Goal: Task Accomplishment & Management: Manage account settings

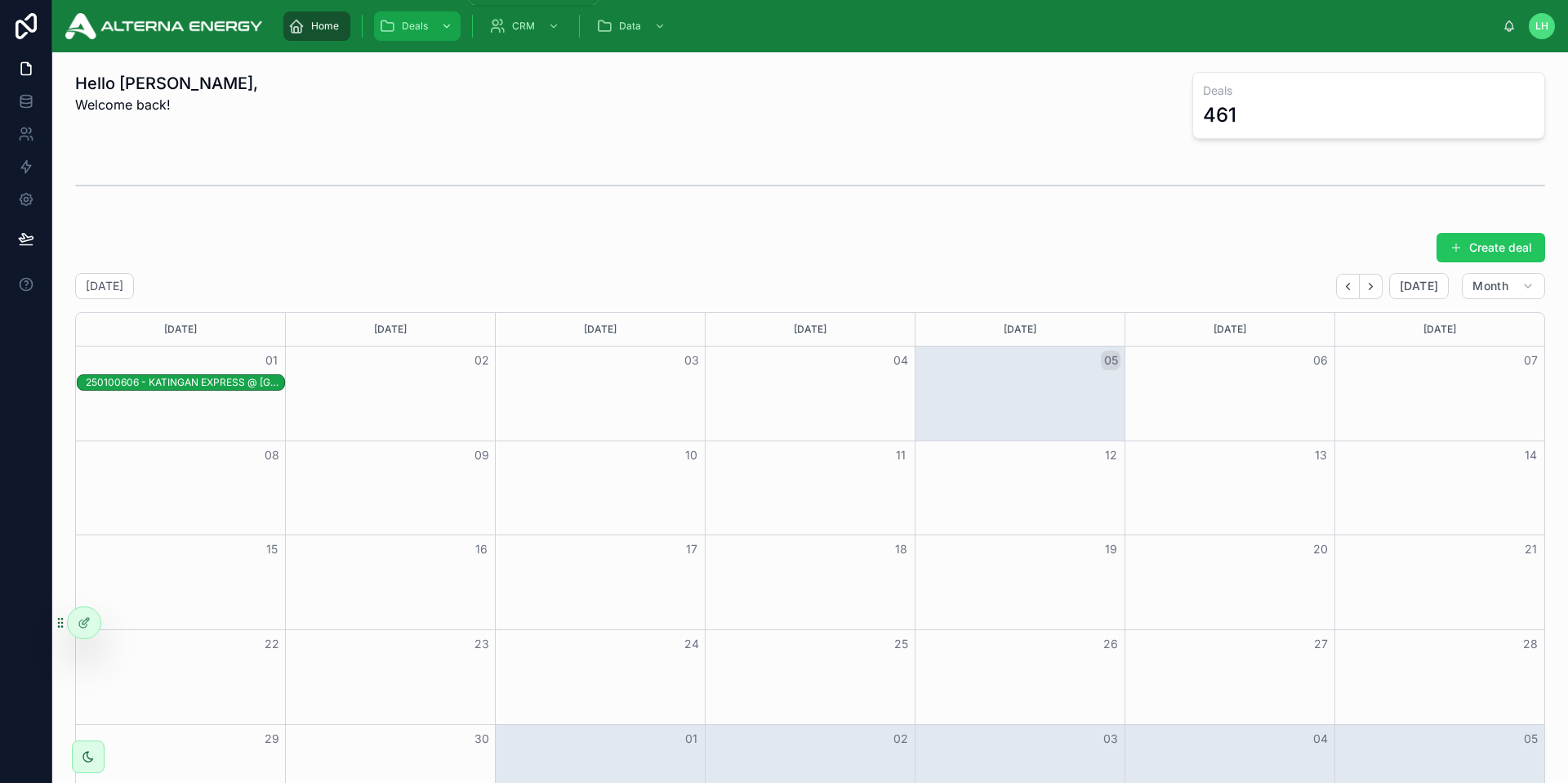
click at [446, 28] on icon "scrollable content" at bounding box center [447, 26] width 11 height 11
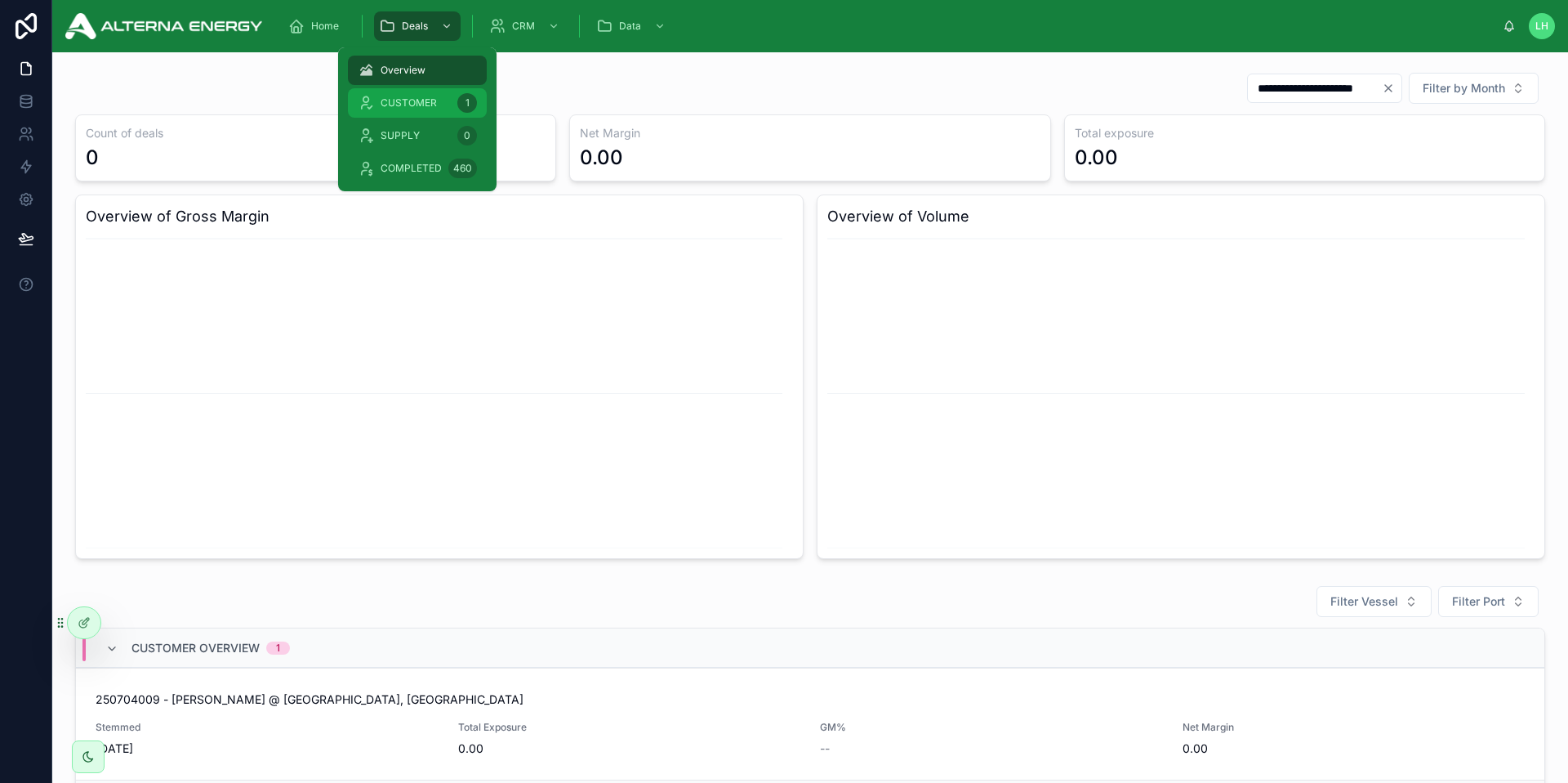
click at [427, 101] on span "CUSTOMER" at bounding box center [408, 103] width 56 height 13
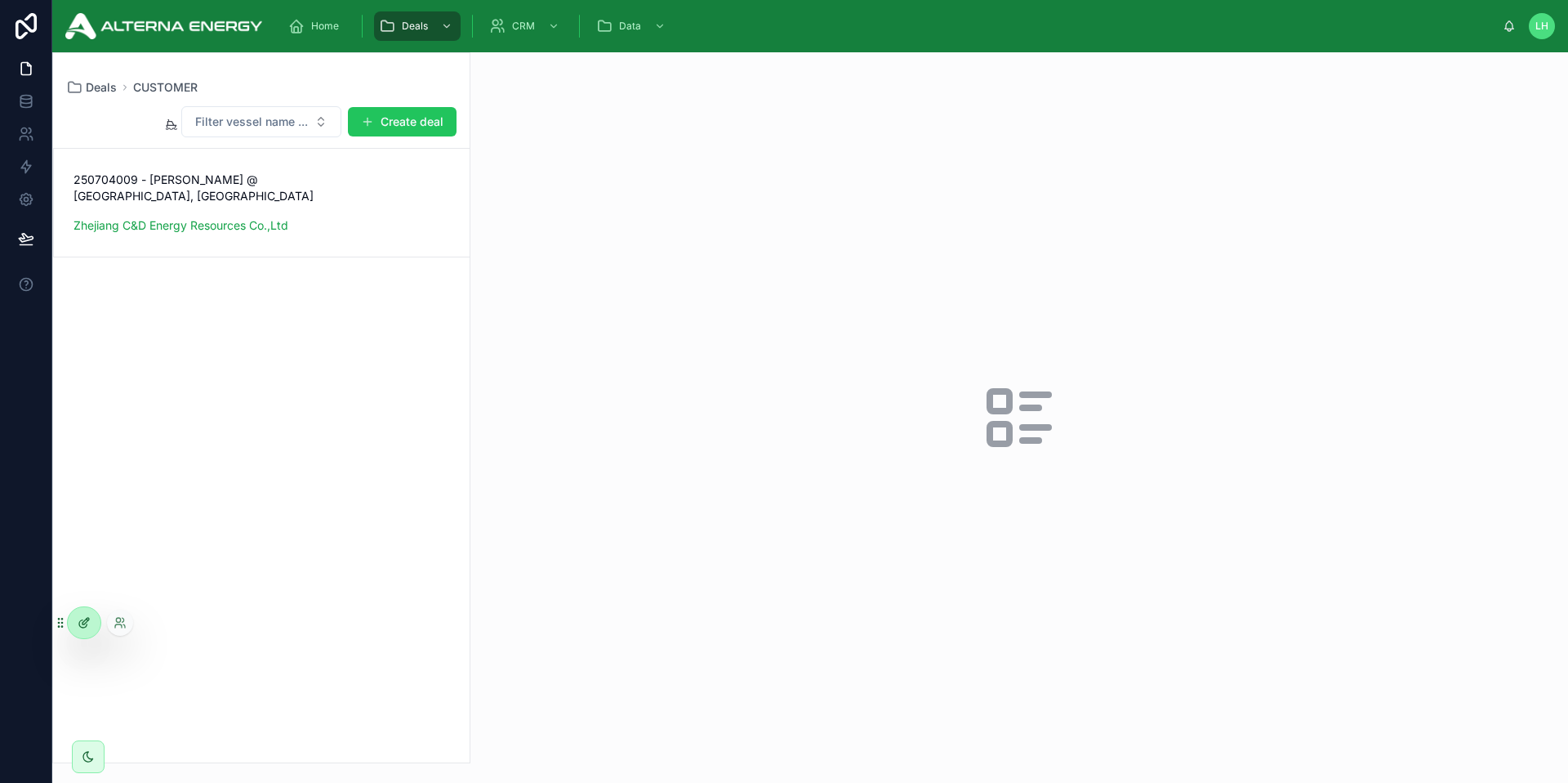
click at [89, 621] on icon at bounding box center [83, 622] width 13 height 13
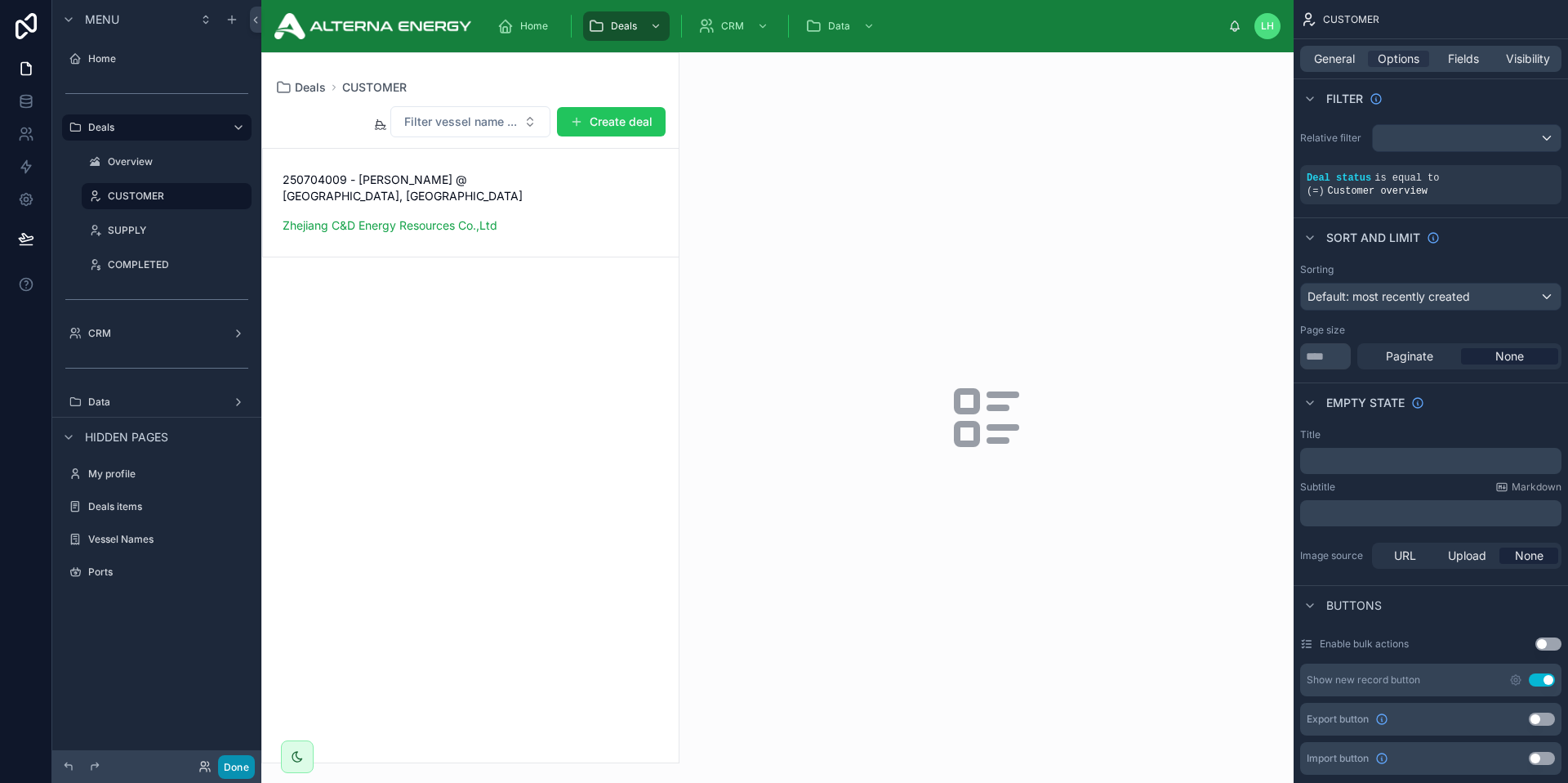
click at [243, 771] on button "Done" at bounding box center [236, 766] width 36 height 23
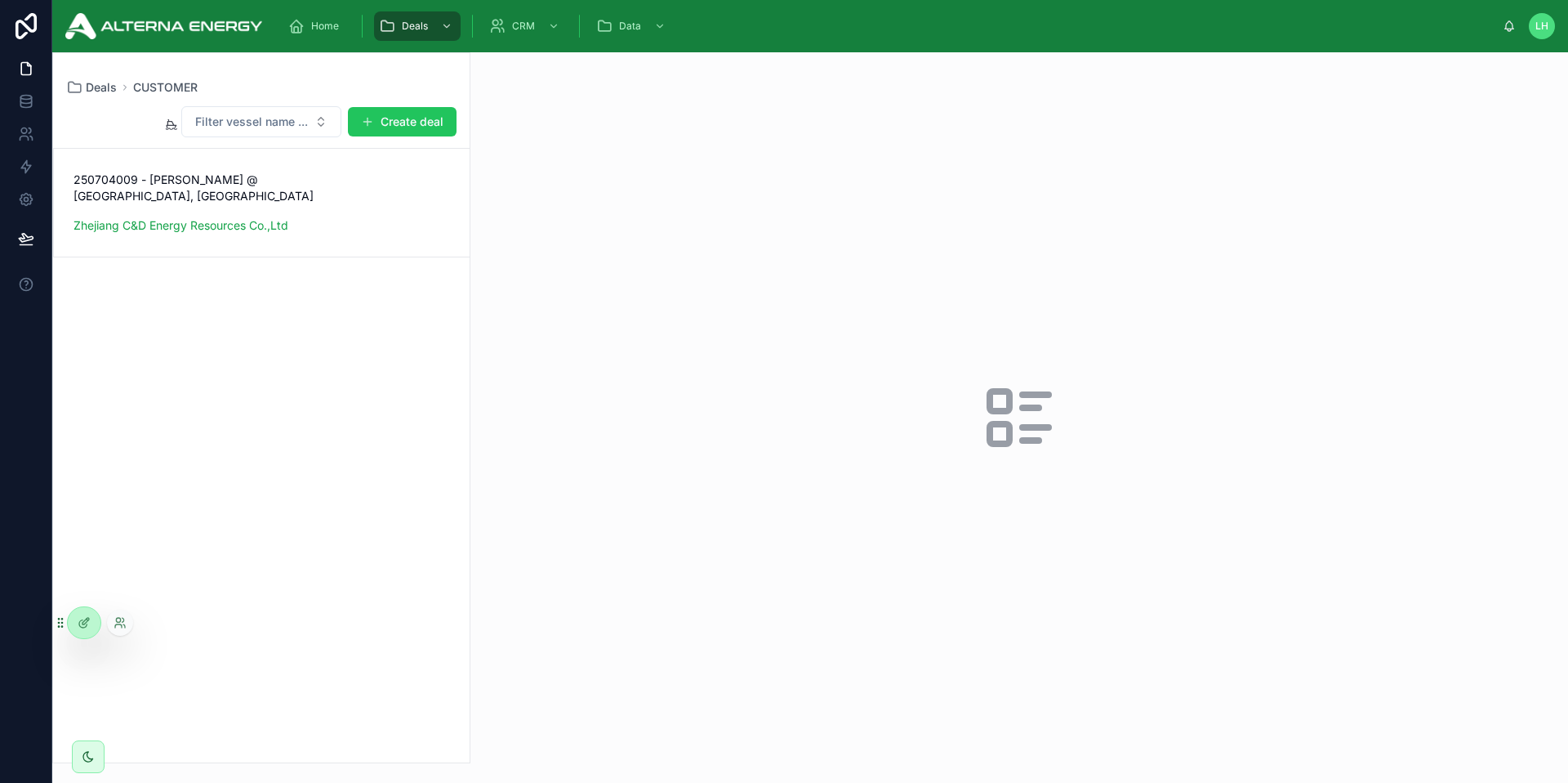
click at [112, 621] on div at bounding box center [120, 622] width 26 height 26
click at [116, 624] on icon at bounding box center [119, 626] width 7 height 3
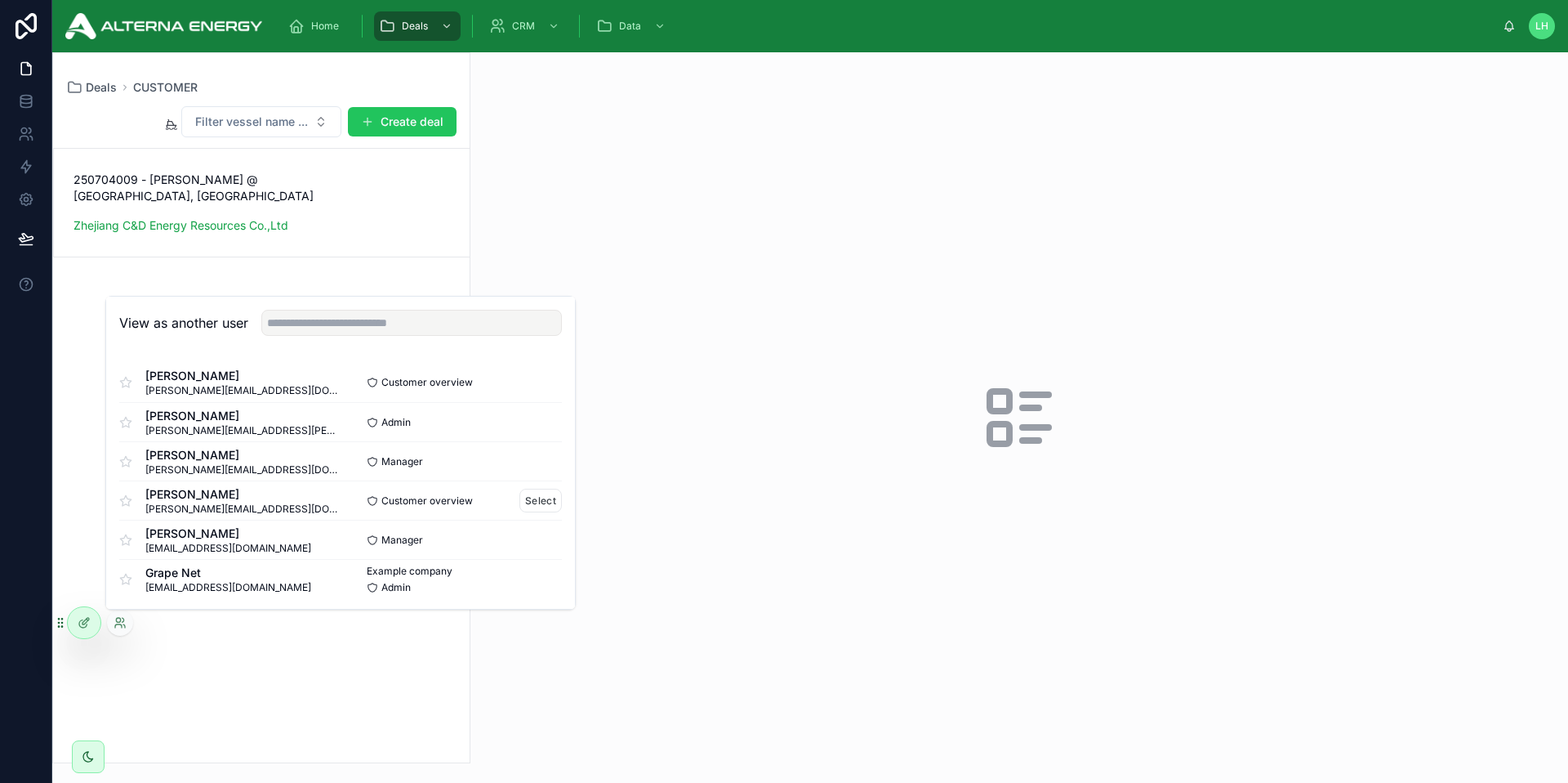
scroll to position [3, 0]
click at [526, 496] on button "Select" at bounding box center [540, 497] width 43 height 23
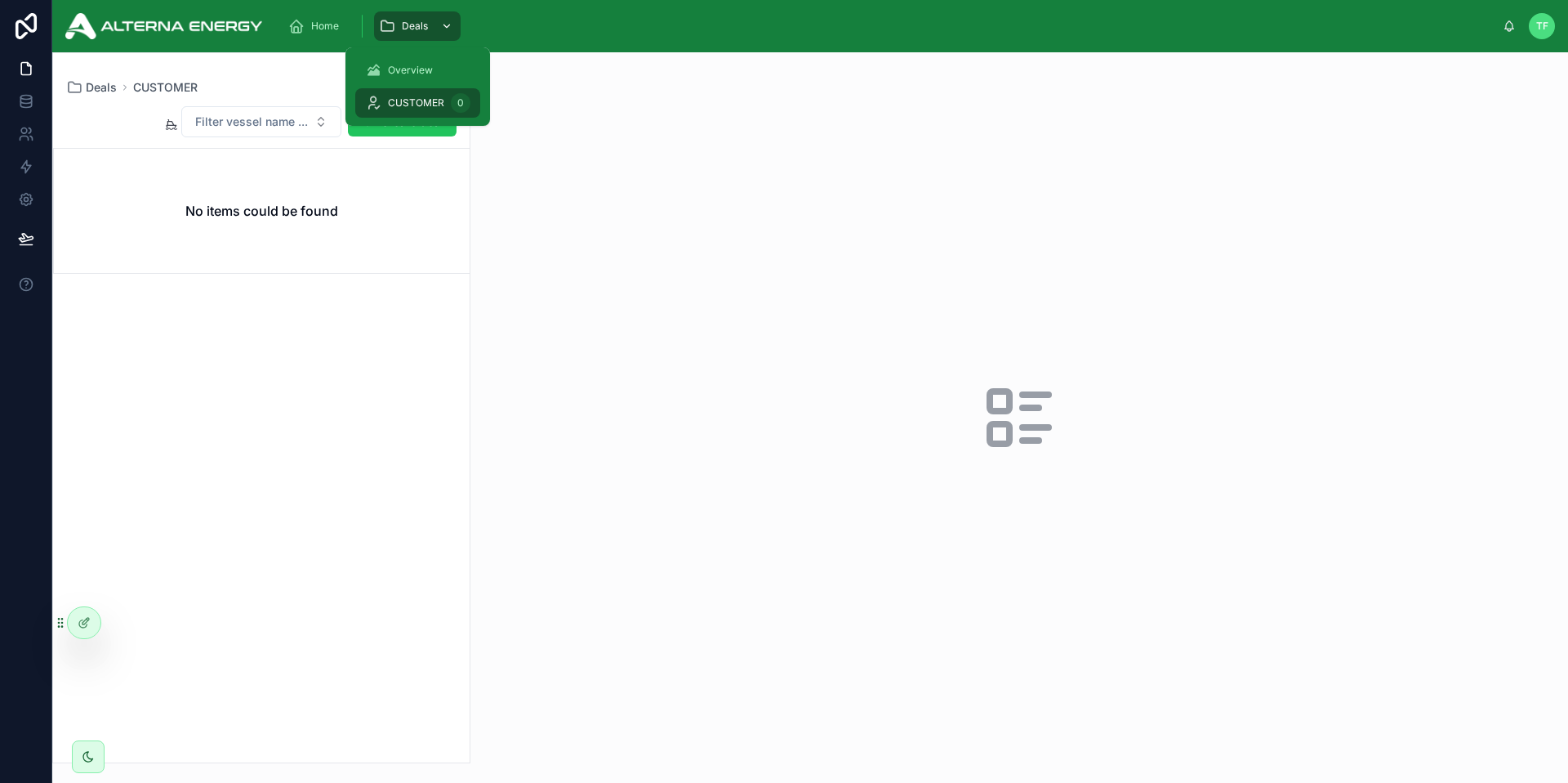
click at [402, 22] on span "Deals" at bounding box center [415, 26] width 26 height 13
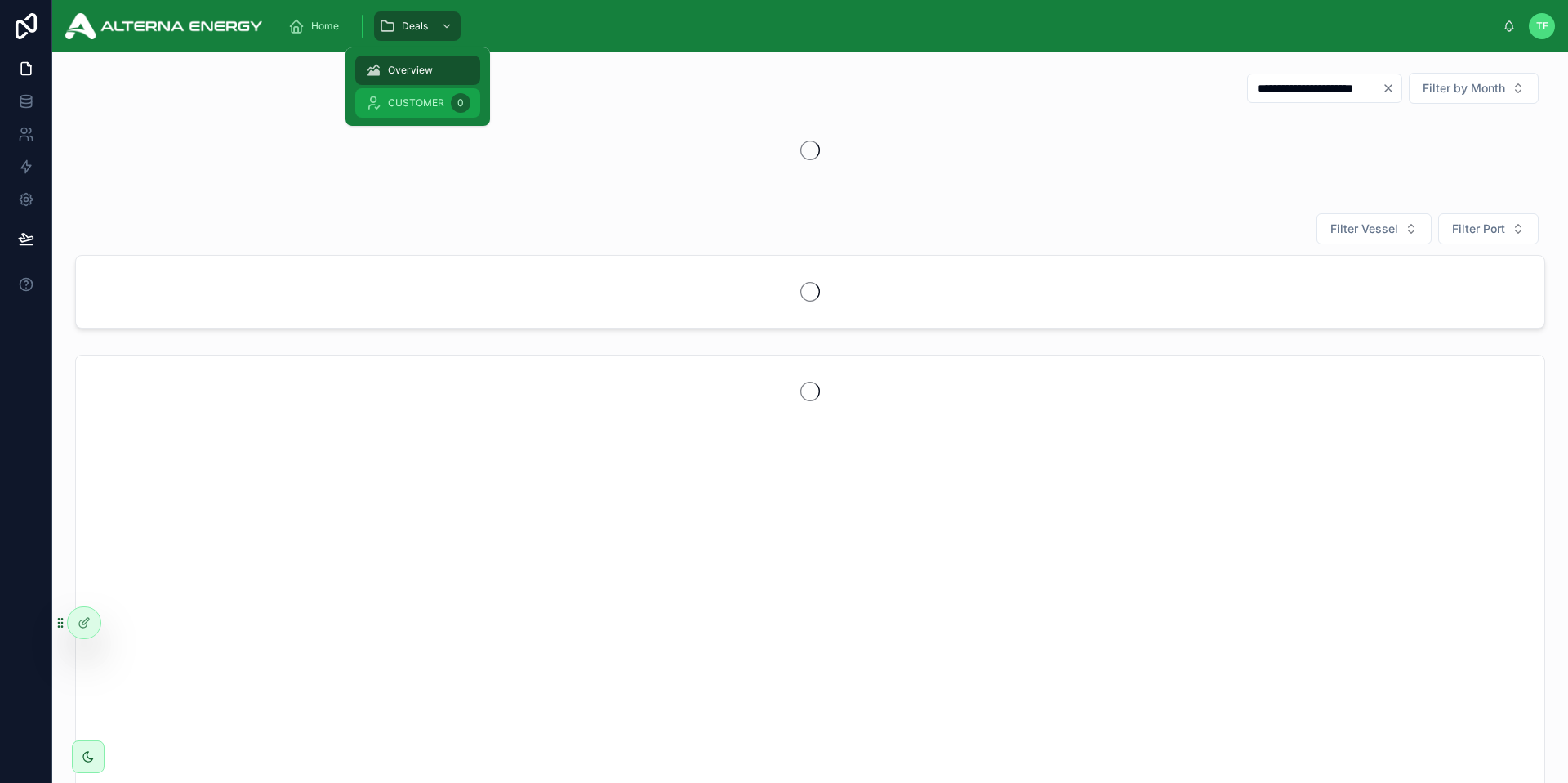
click at [432, 99] on span "CUSTOMER" at bounding box center [416, 103] width 56 height 13
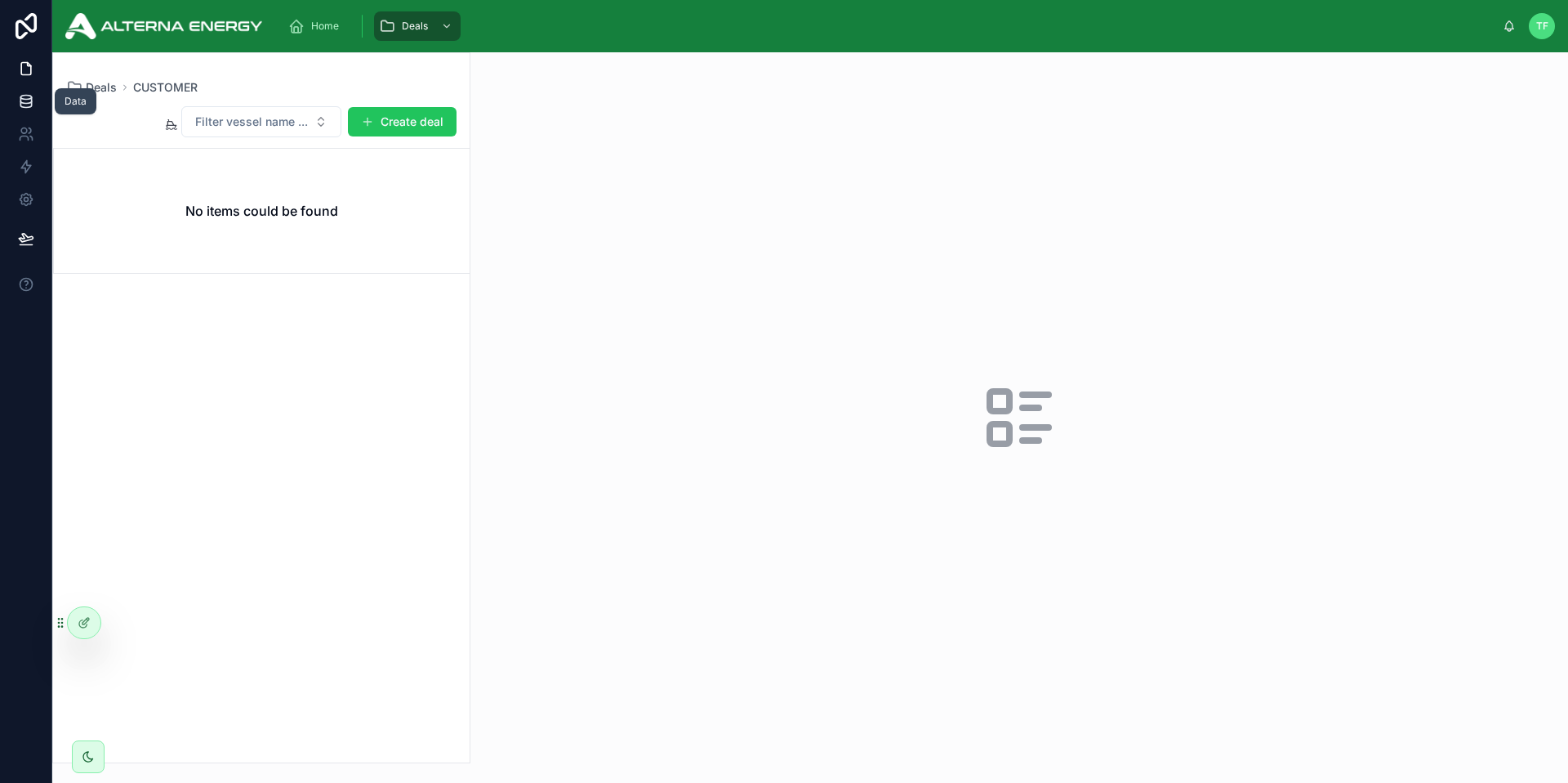
click at [30, 105] on icon at bounding box center [26, 105] width 10 height 7
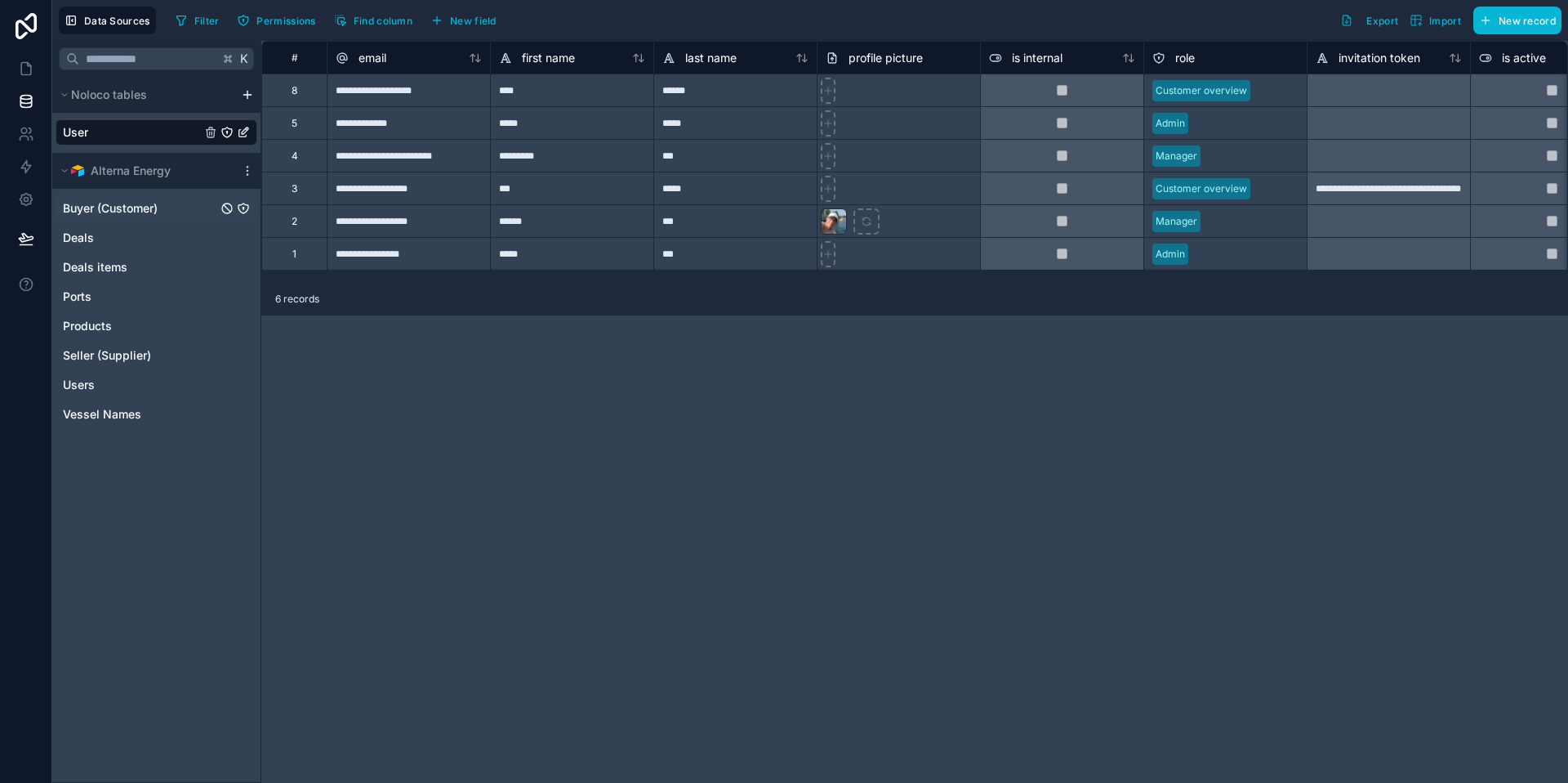
click at [124, 207] on span "Buyer (Customer)" at bounding box center [109, 208] width 95 height 17
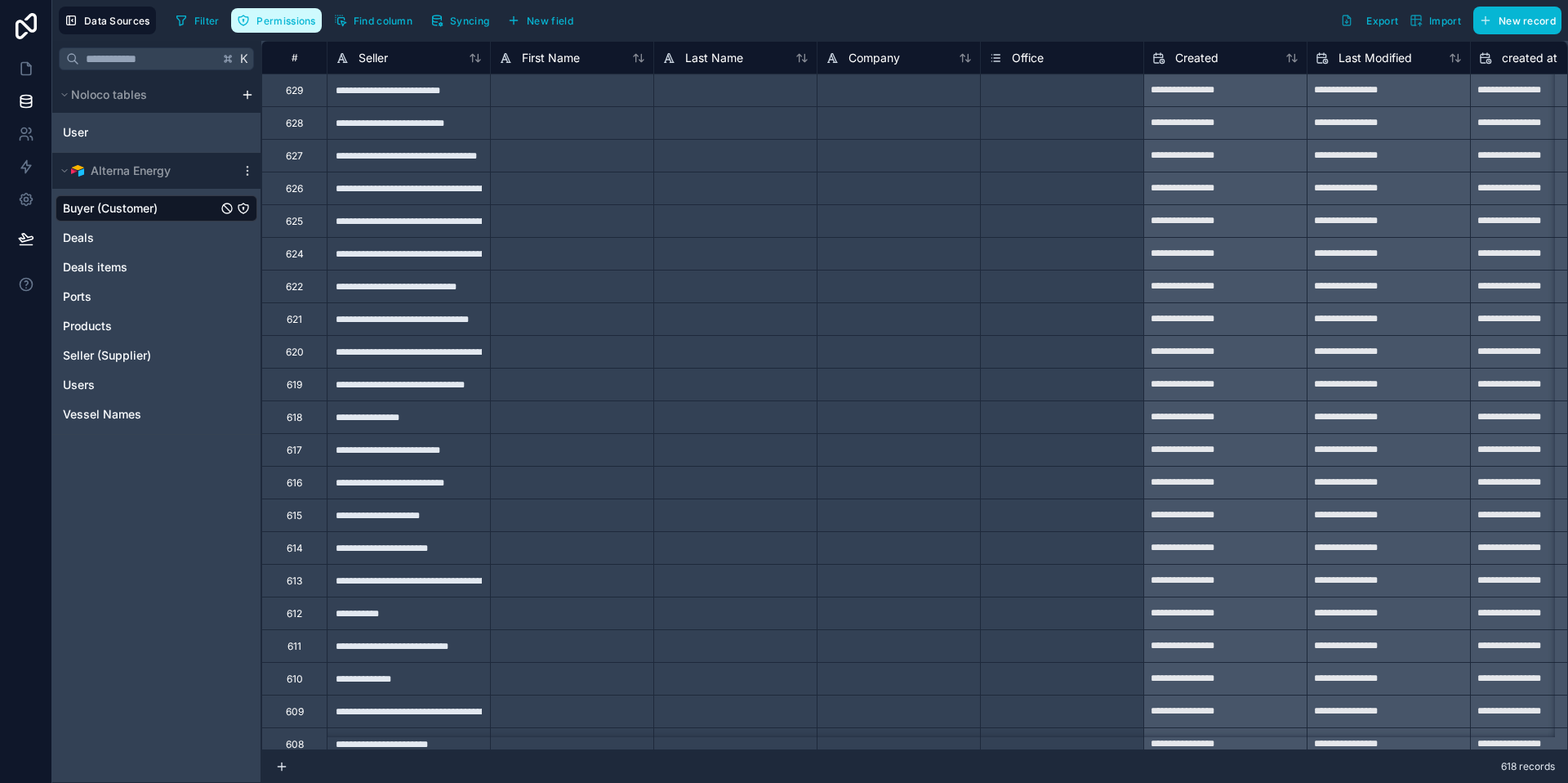
click at [308, 21] on span "Permissions" at bounding box center [286, 21] width 59 height 12
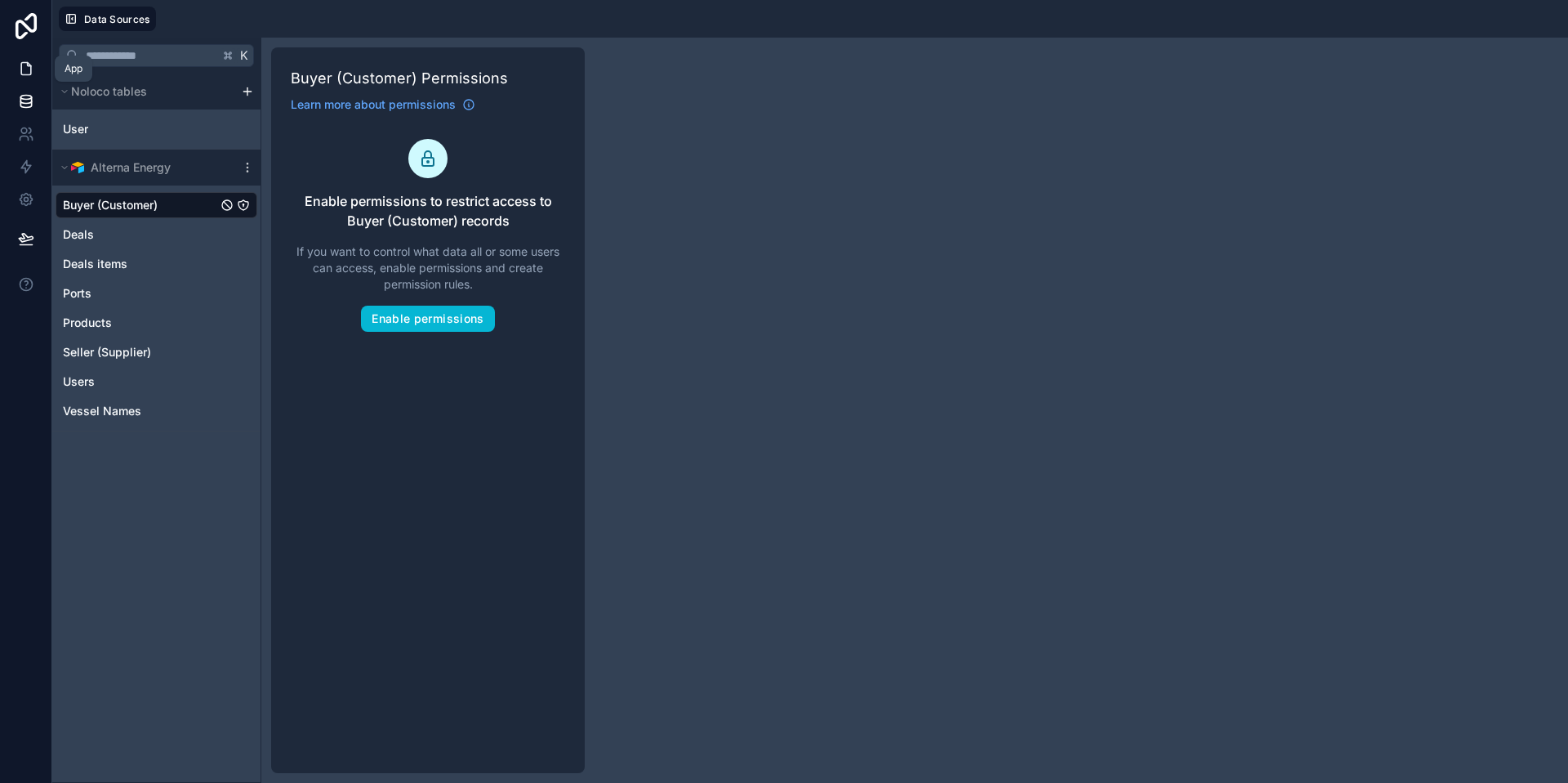
click at [41, 75] on link at bounding box center [25, 69] width 51 height 33
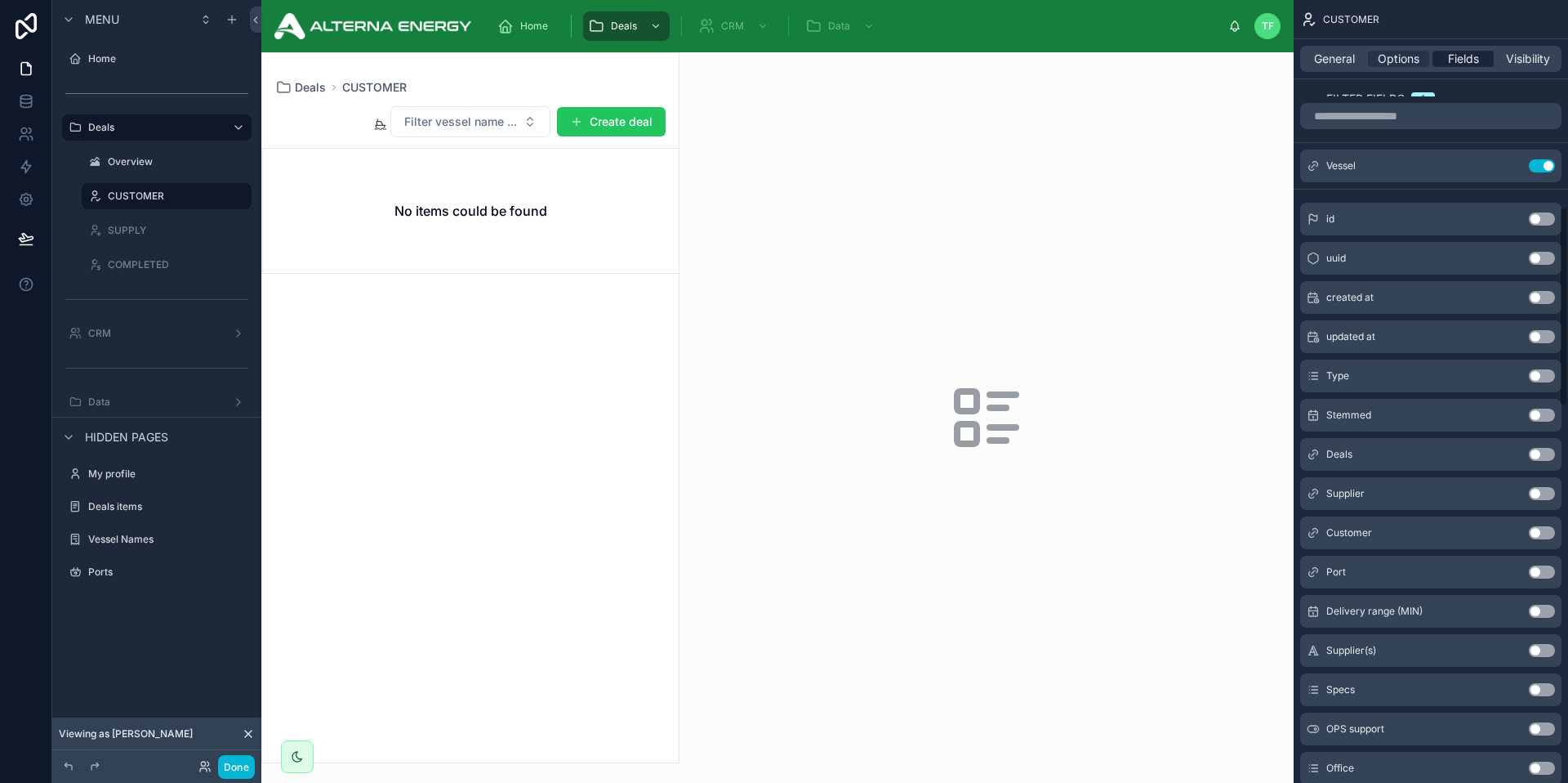
scroll to position [1322, 0]
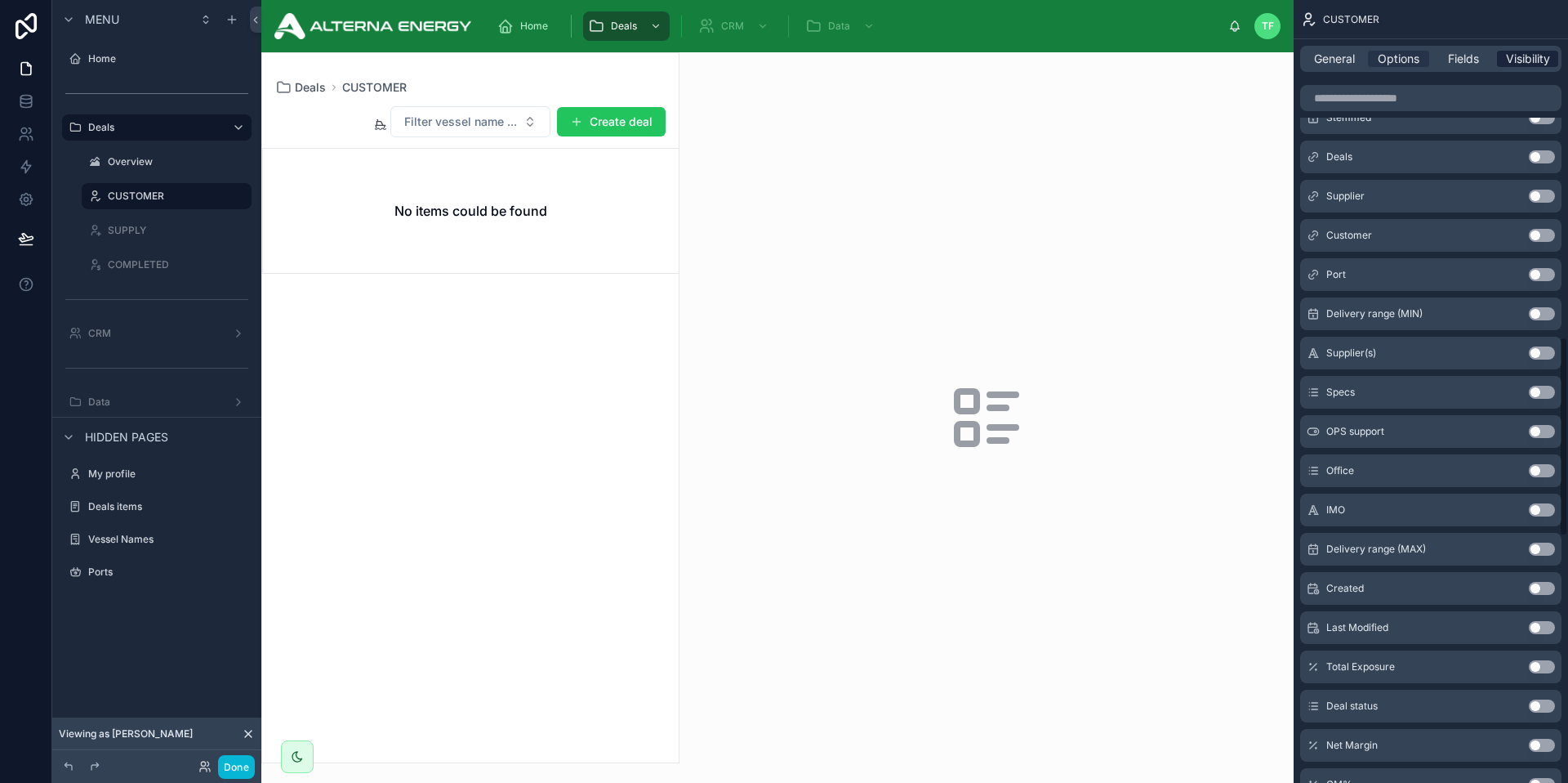
click at [1518, 56] on span "Visibility" at bounding box center [1528, 58] width 44 height 17
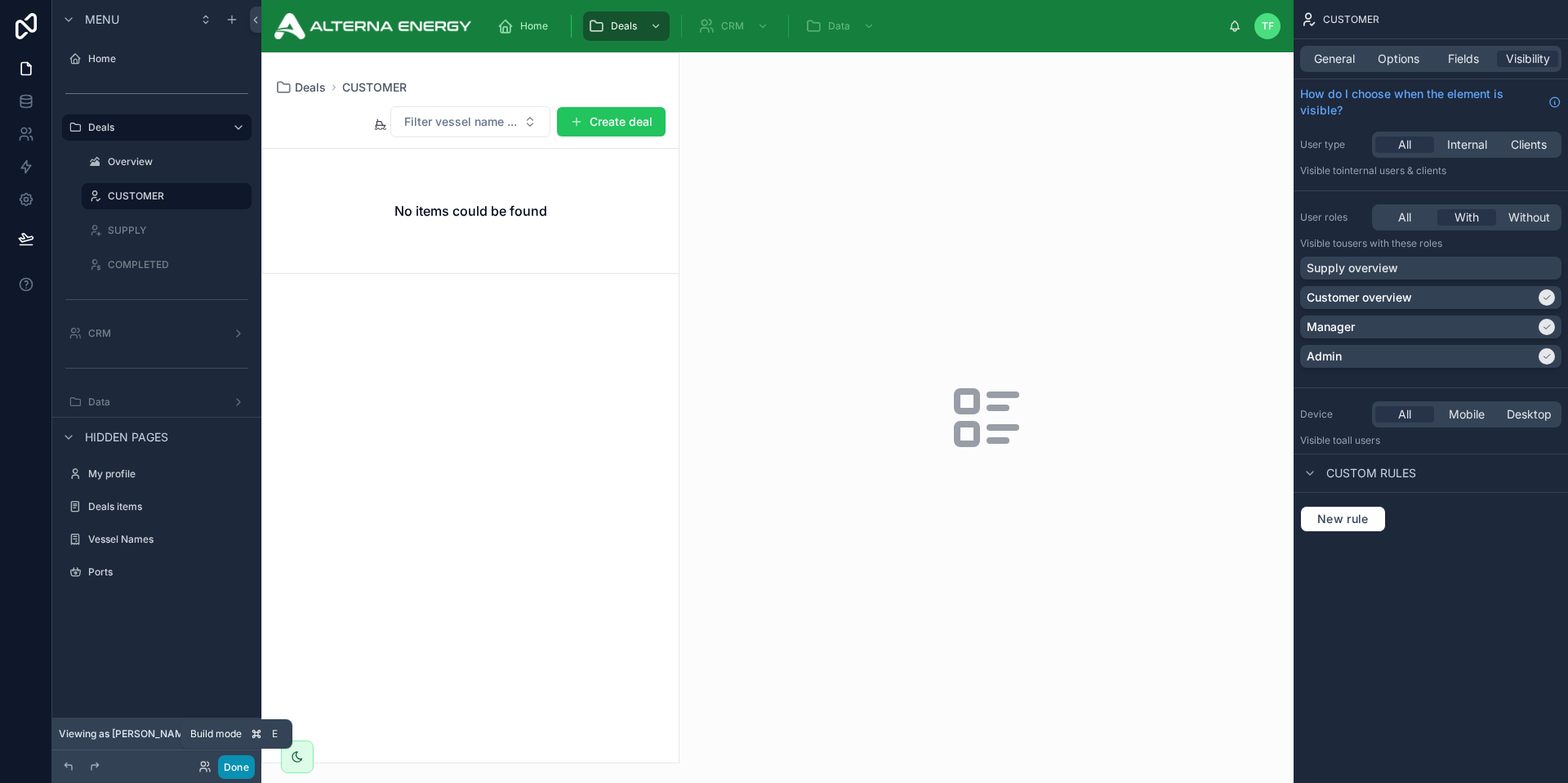
click at [241, 773] on button "Done" at bounding box center [236, 766] width 36 height 23
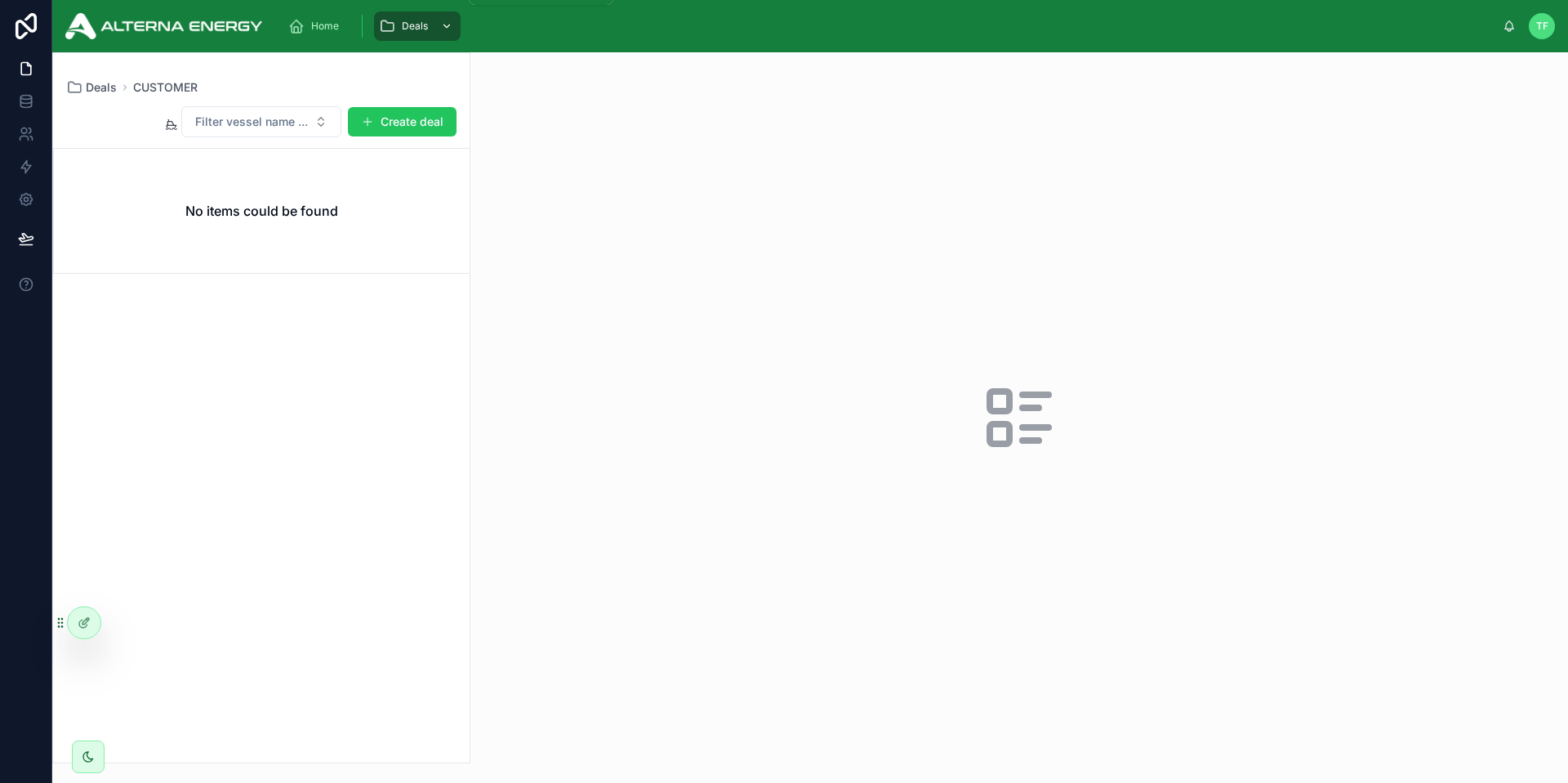
click at [412, 23] on span "Deals" at bounding box center [415, 26] width 26 height 13
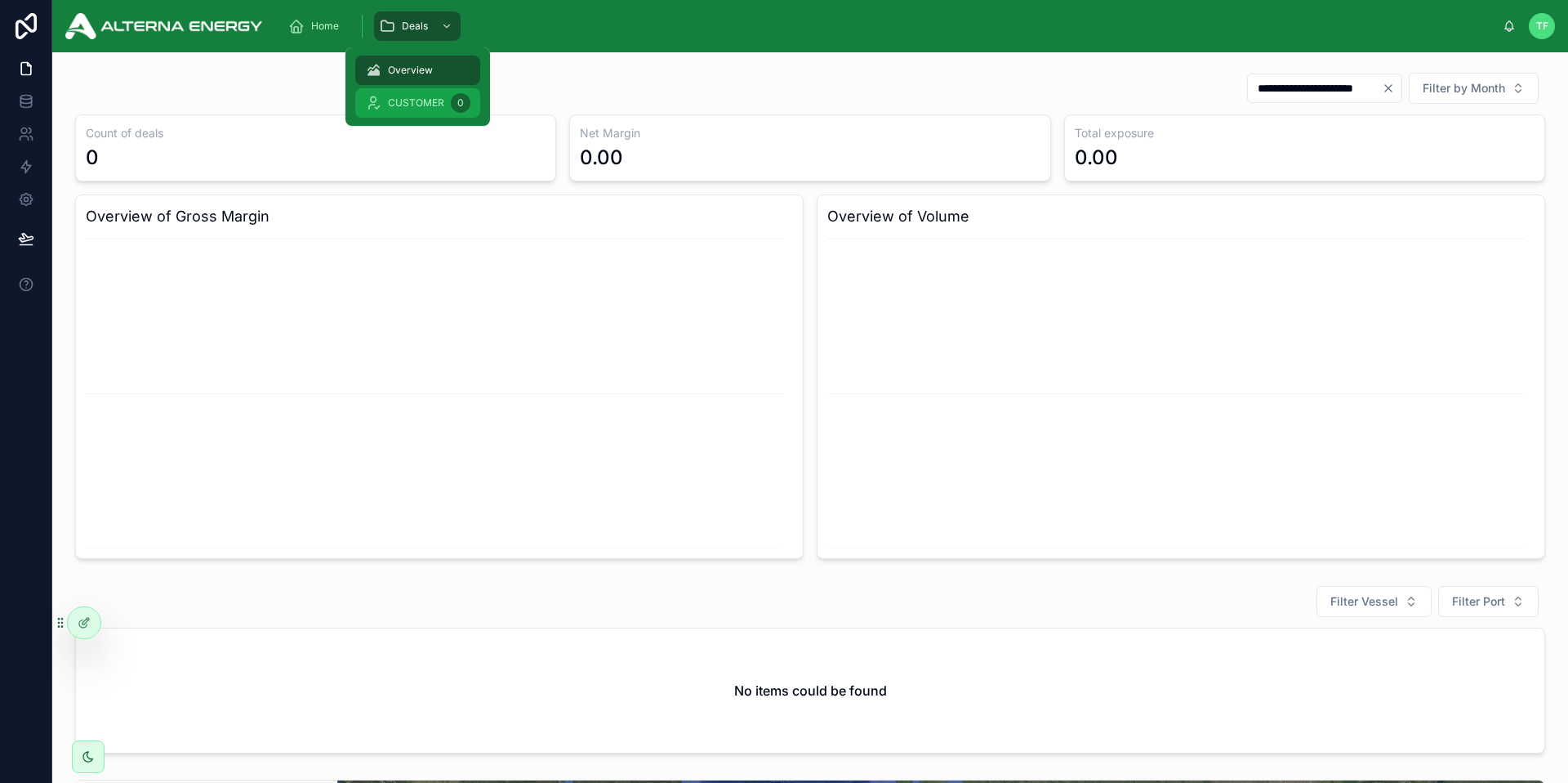
click at [416, 102] on span "CUSTOMER" at bounding box center [416, 103] width 56 height 13
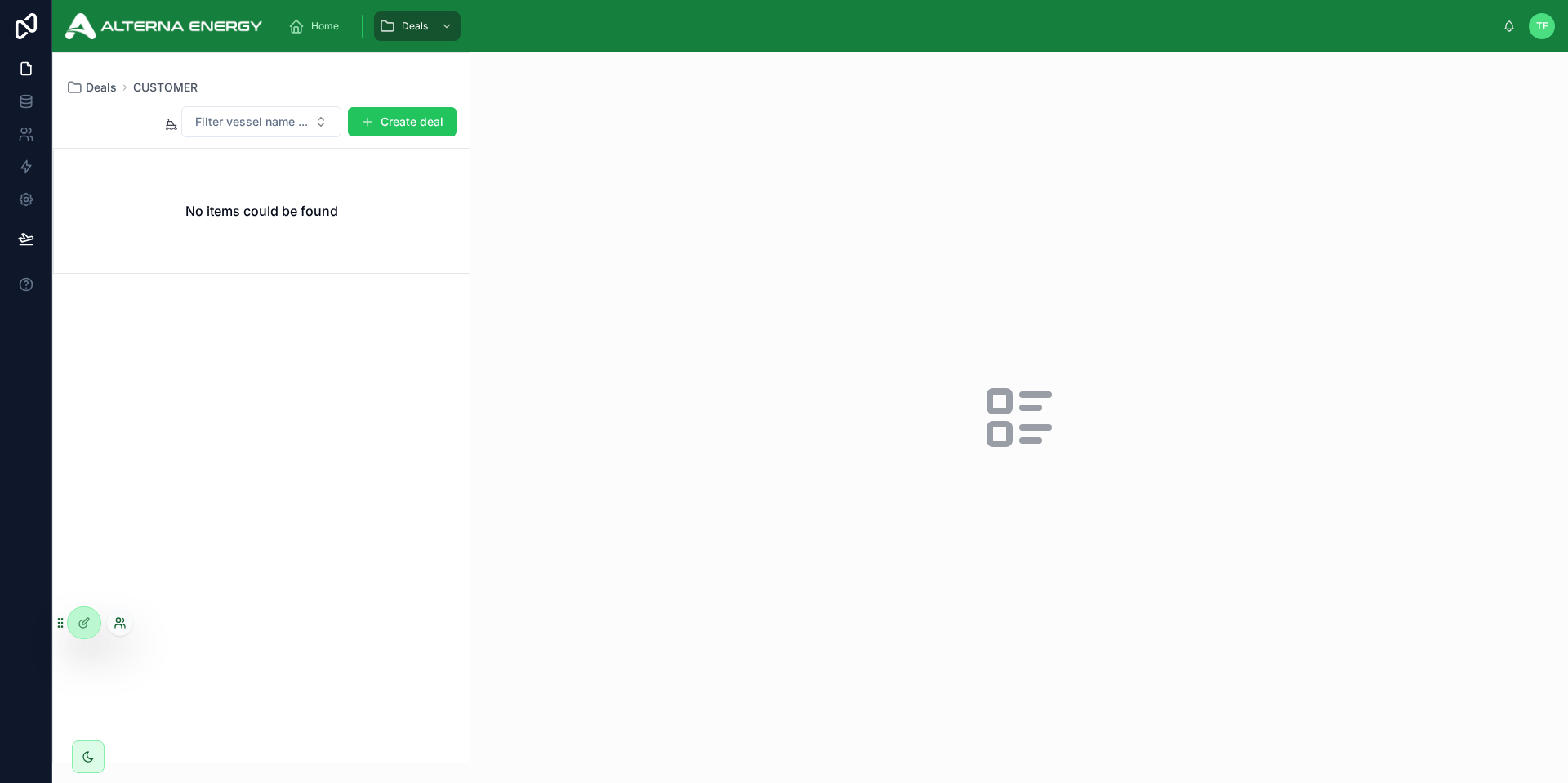
click at [116, 619] on icon at bounding box center [120, 622] width 13 height 13
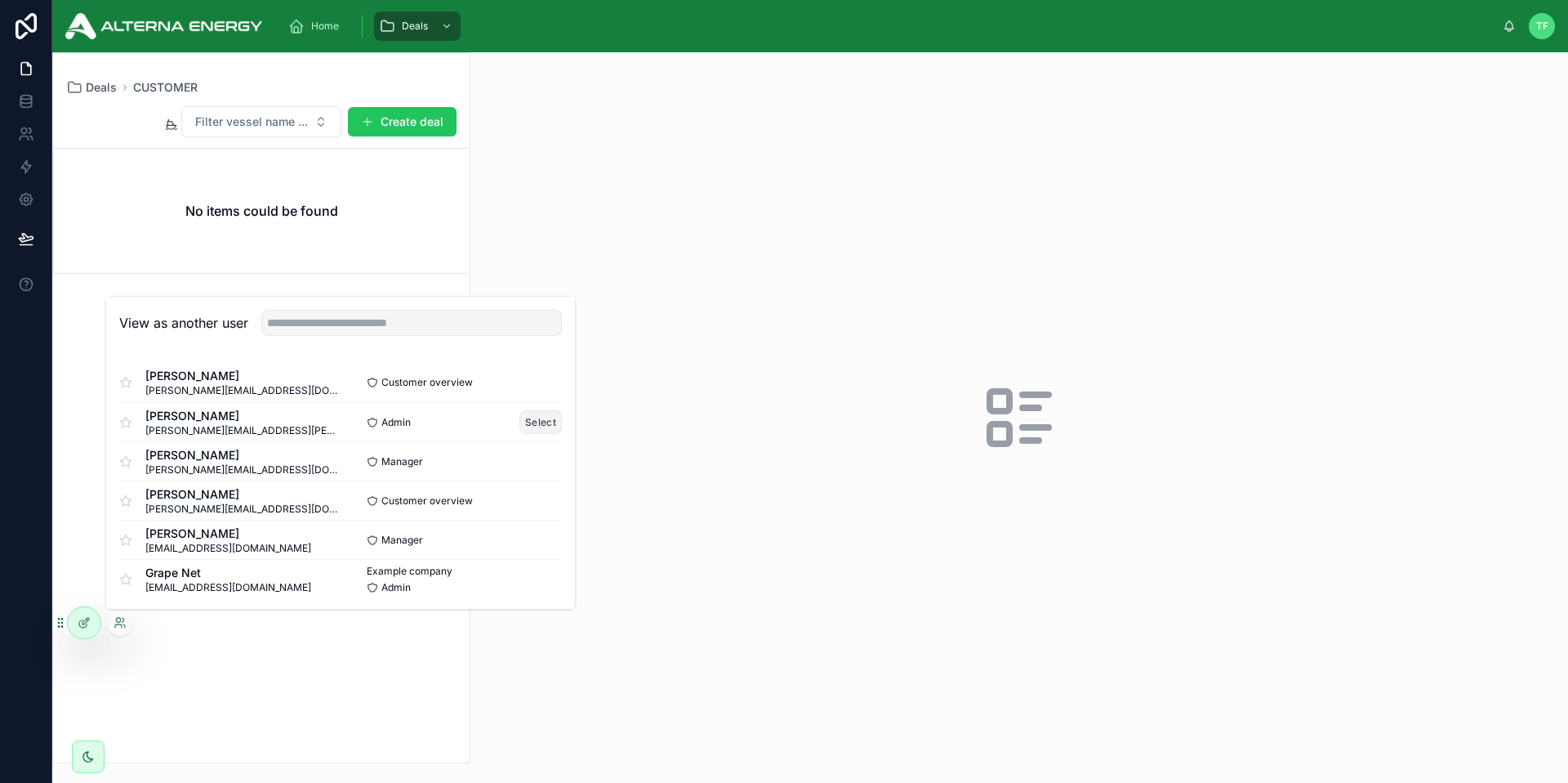
click at [519, 415] on button "Select" at bounding box center [540, 421] width 43 height 23
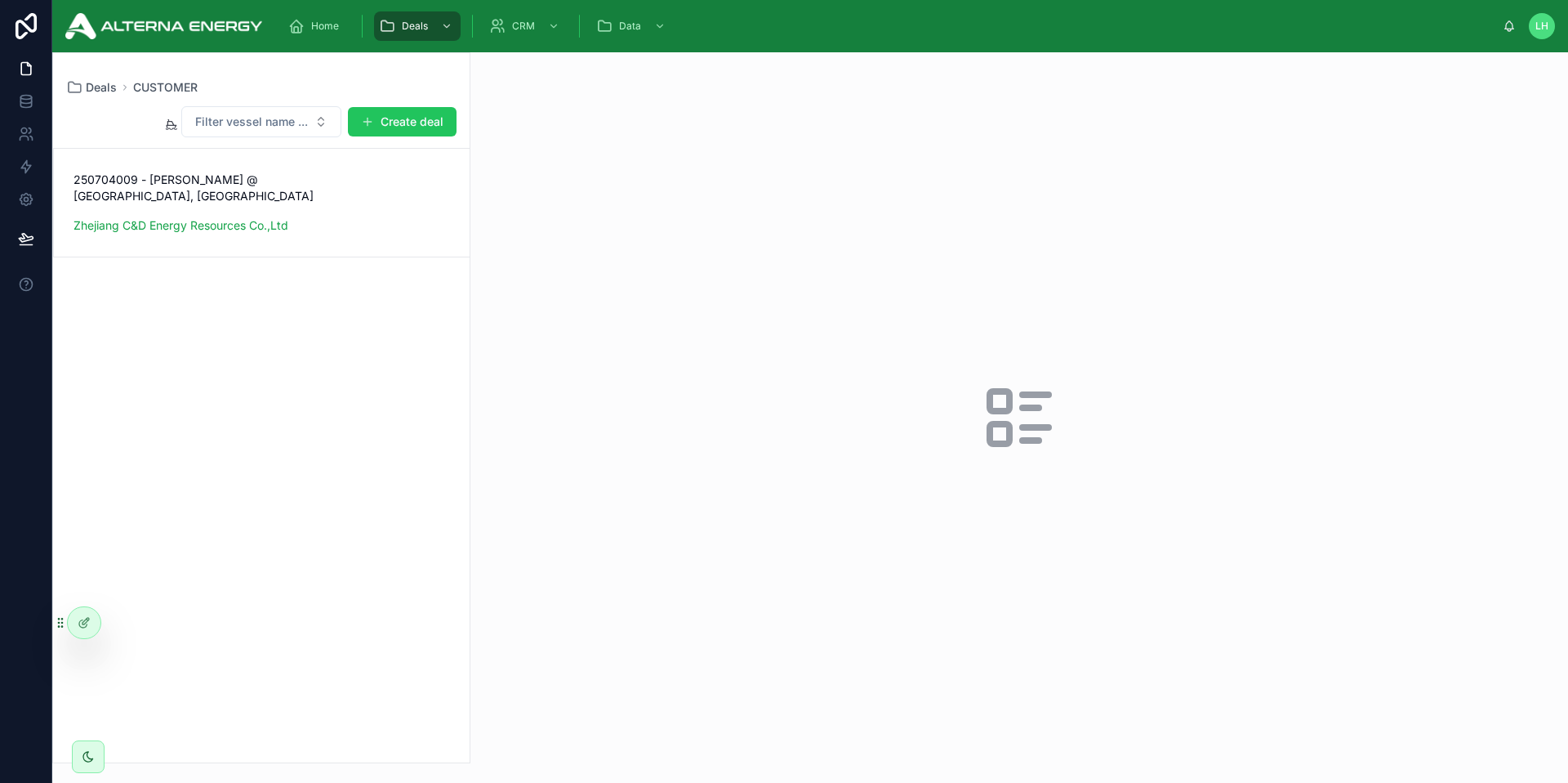
click at [316, 280] on div "Filter vessel name ... Create deal 250704009 - MARAN SEAFARER @ Zhoushan, China…" at bounding box center [261, 428] width 416 height 667
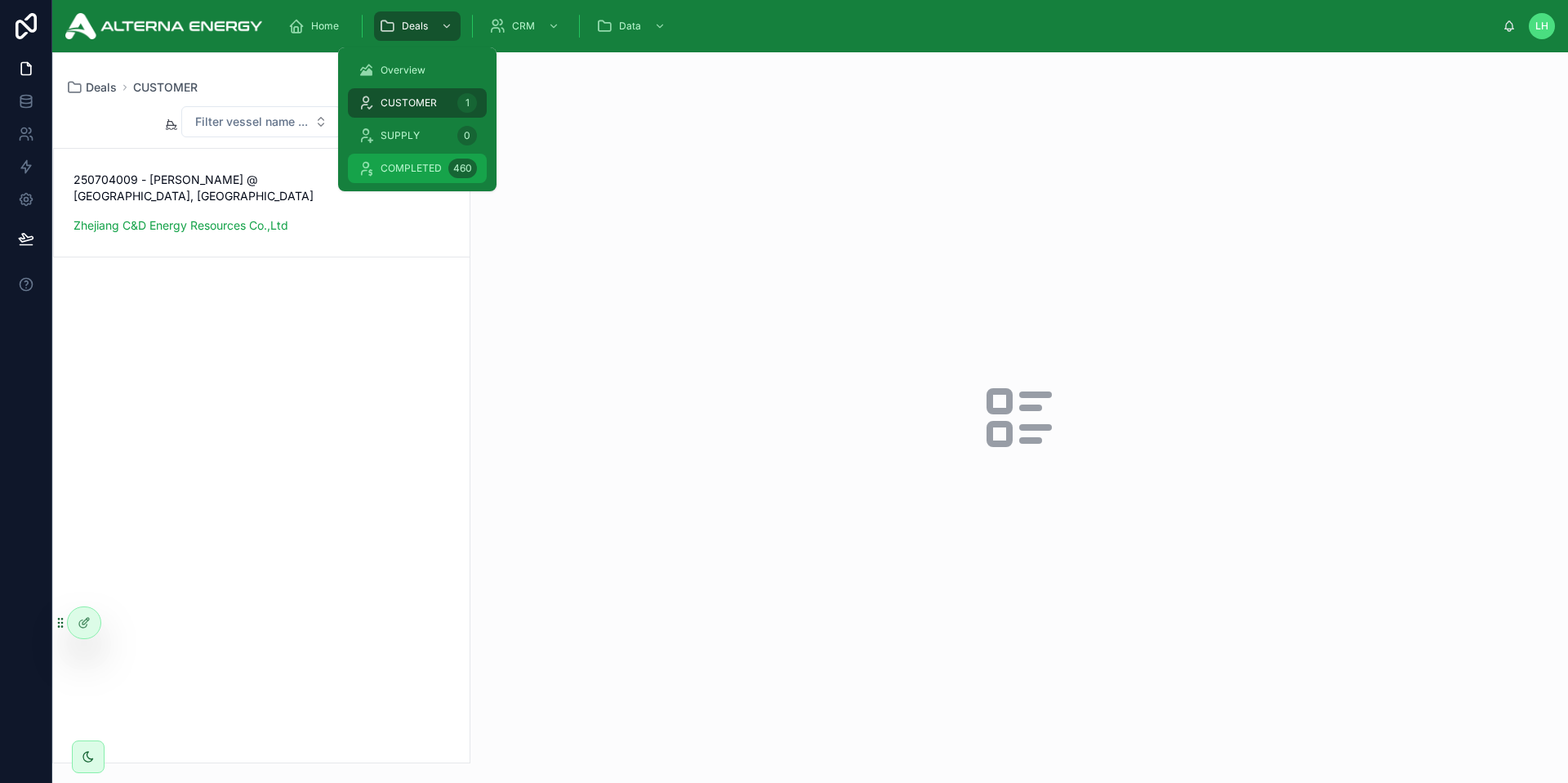
click at [429, 169] on span "COMPLETED" at bounding box center [411, 168] width 62 height 13
